Goal: Navigation & Orientation: Understand site structure

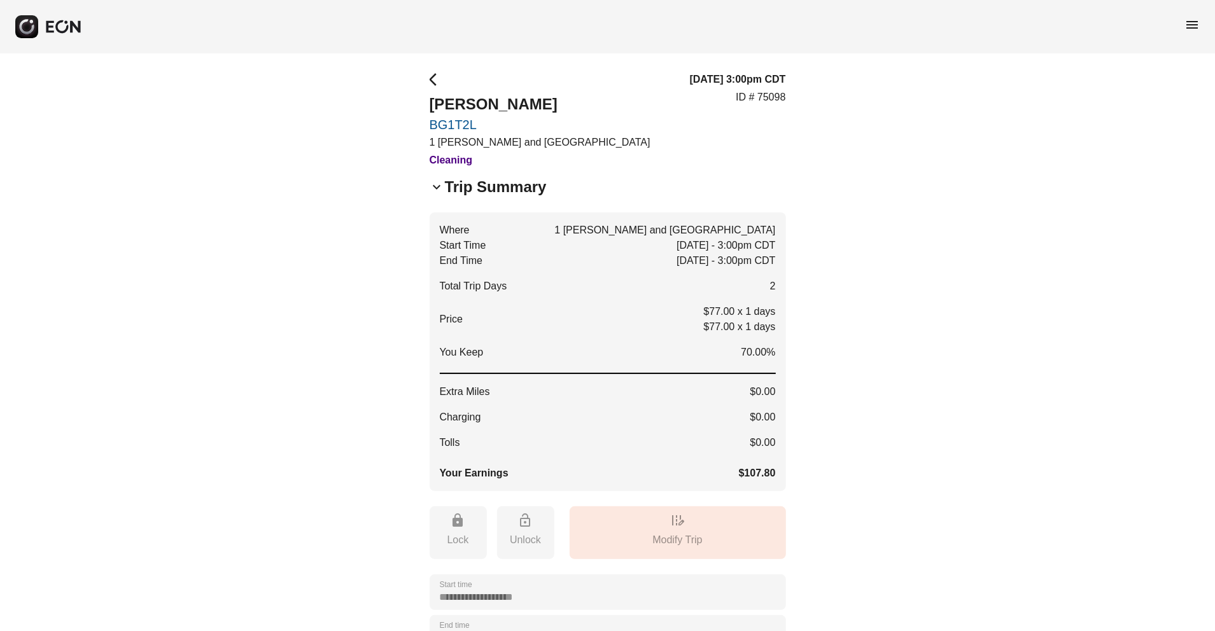
click at [438, 75] on span "arrow_back_ios" at bounding box center [436, 79] width 15 height 15
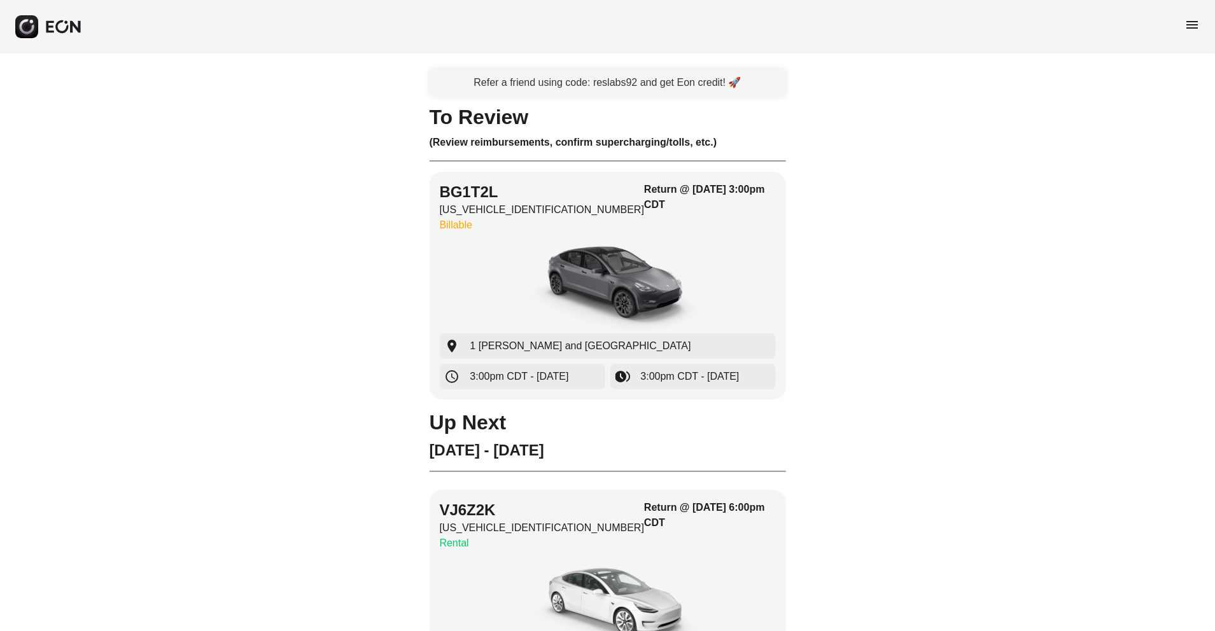
select select "**"
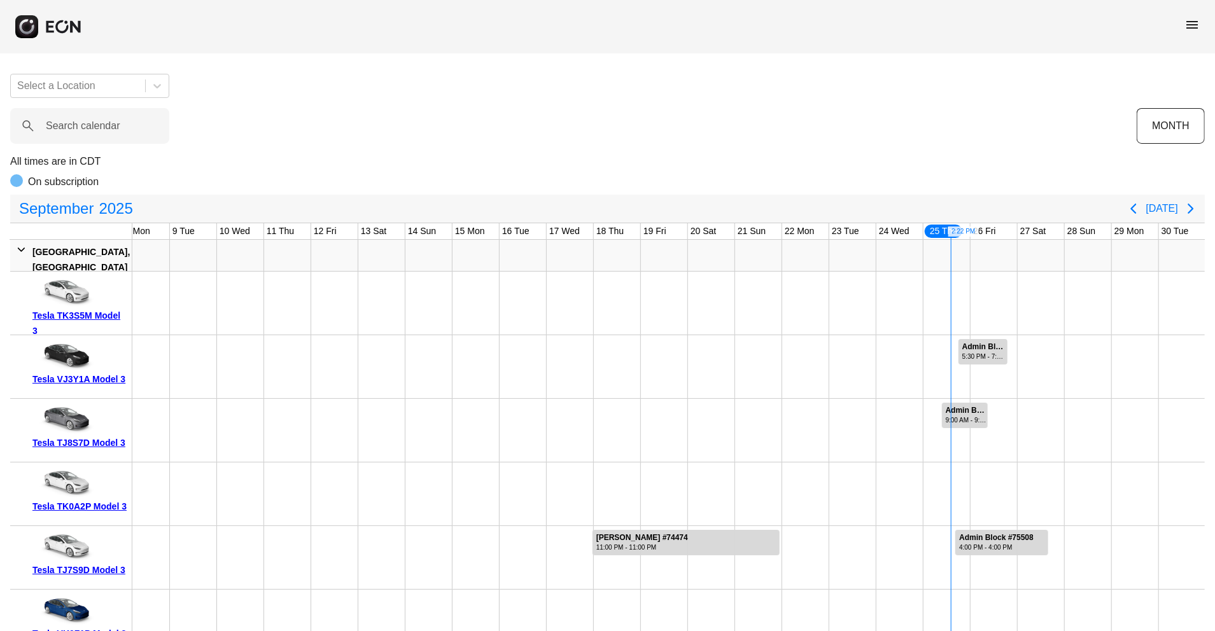
scroll to position [0, 217]
